Goal: Check status: Check status

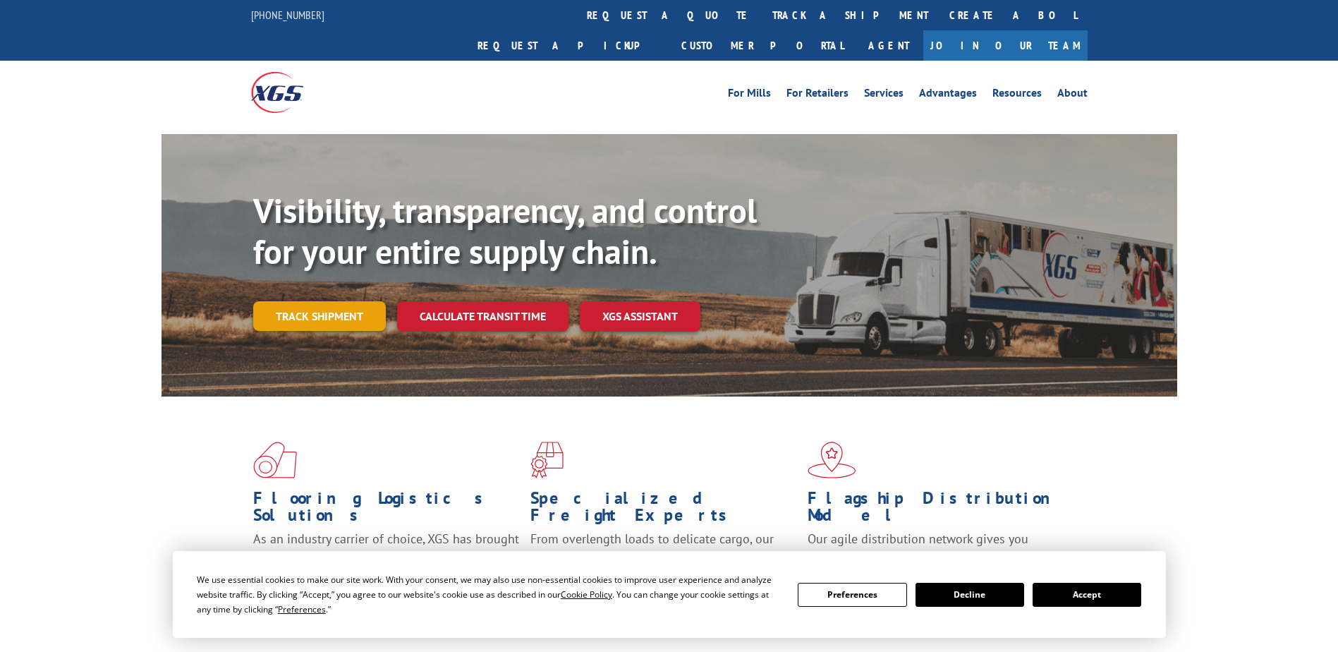
click at [330, 301] on link "Track shipment" at bounding box center [319, 316] width 133 height 30
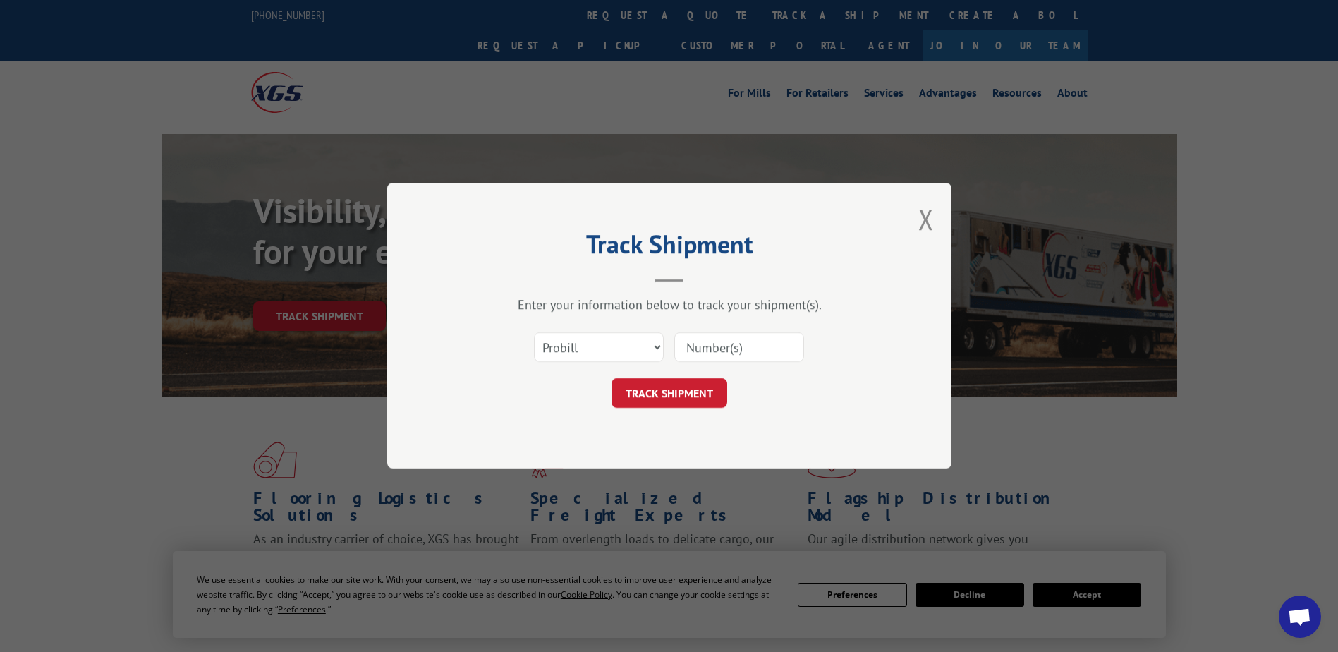
click at [726, 348] on input at bounding box center [739, 348] width 130 height 30
paste input "17674766"
type input "17674766"
click at [673, 377] on form "Select category... Probill BOL PO 17674766 TRACK SHIPMENT" at bounding box center [669, 366] width 423 height 84
click at [674, 388] on button "TRACK SHIPMENT" at bounding box center [670, 394] width 116 height 30
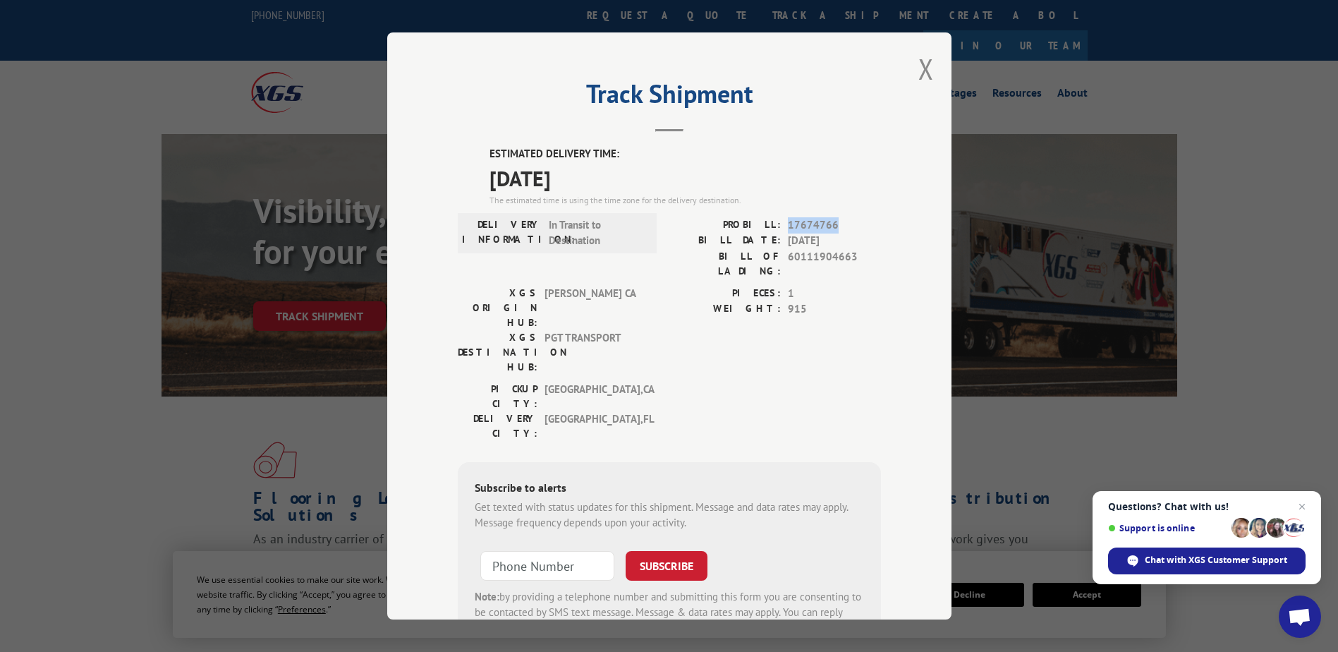
drag, startPoint x: 828, startPoint y: 224, endPoint x: 779, endPoint y: 227, distance: 48.8
click at [779, 227] on div "PROBILL: 17674766" at bounding box center [775, 225] width 212 height 16
copy span "17674766"
